Goal: Find specific page/section: Find specific page/section

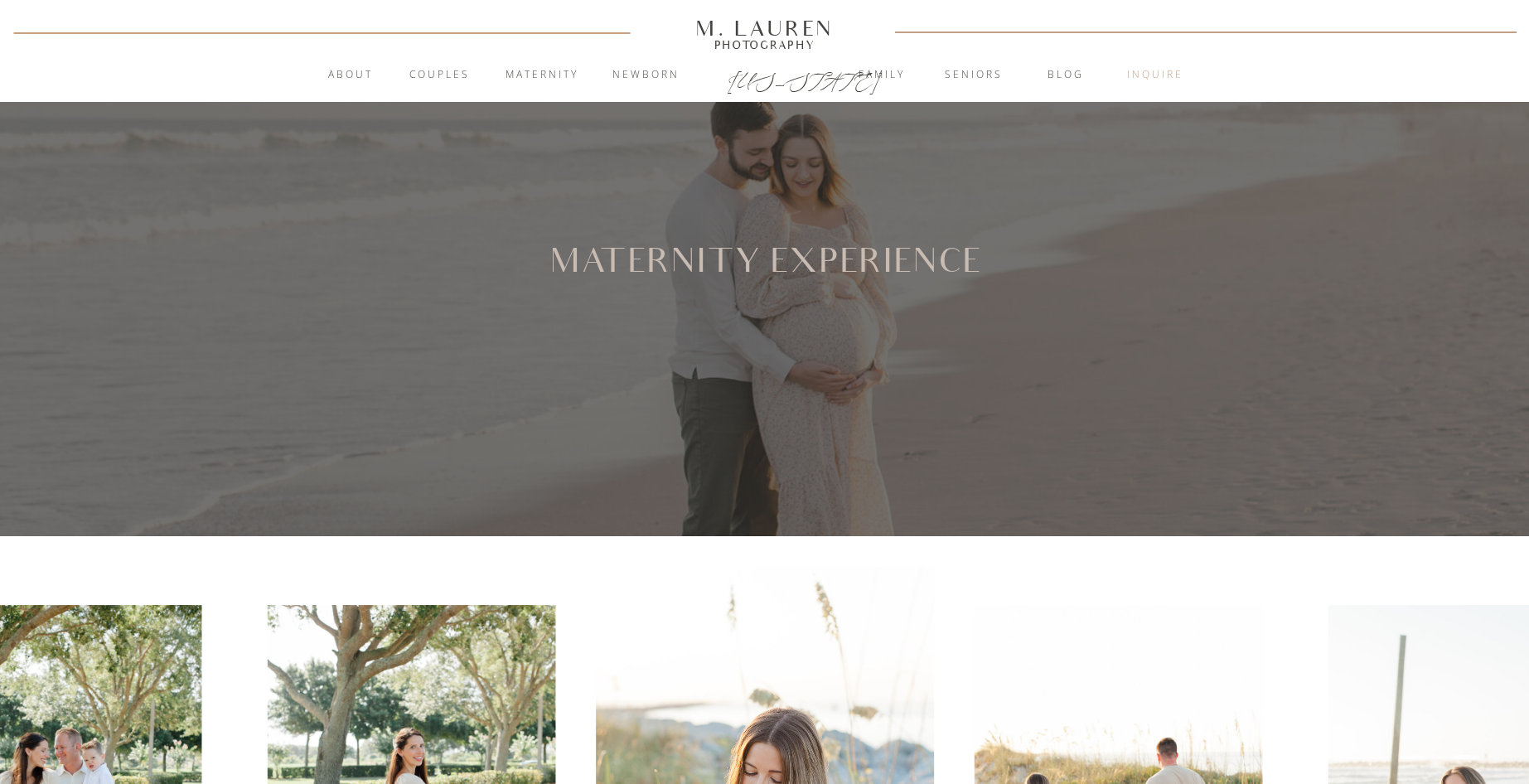
click at [1162, 79] on nav "inquire" at bounding box center [1155, 75] width 90 height 17
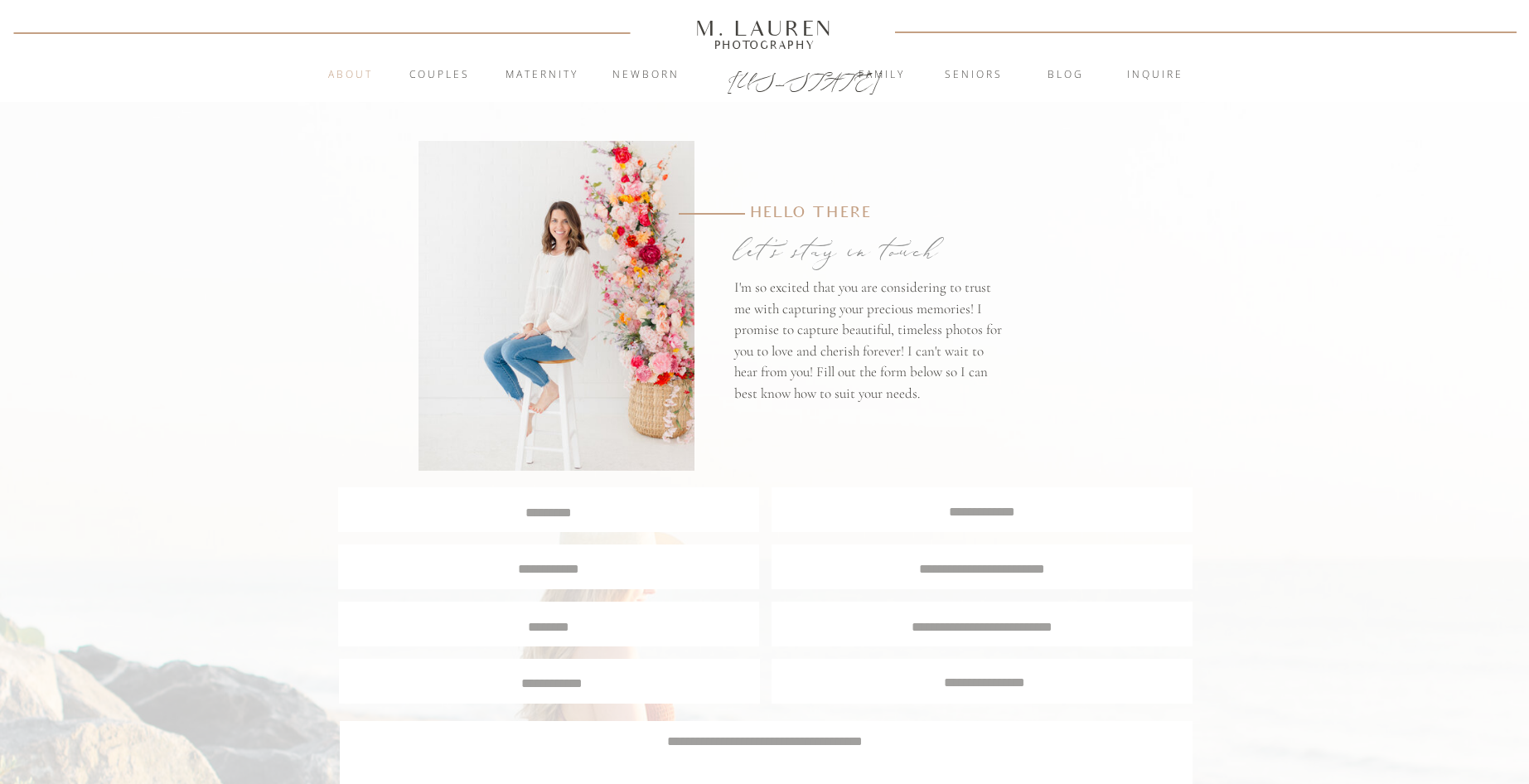
click at [360, 67] on nav "About" at bounding box center [351, 75] width 63 height 17
